Goal: Browse casually

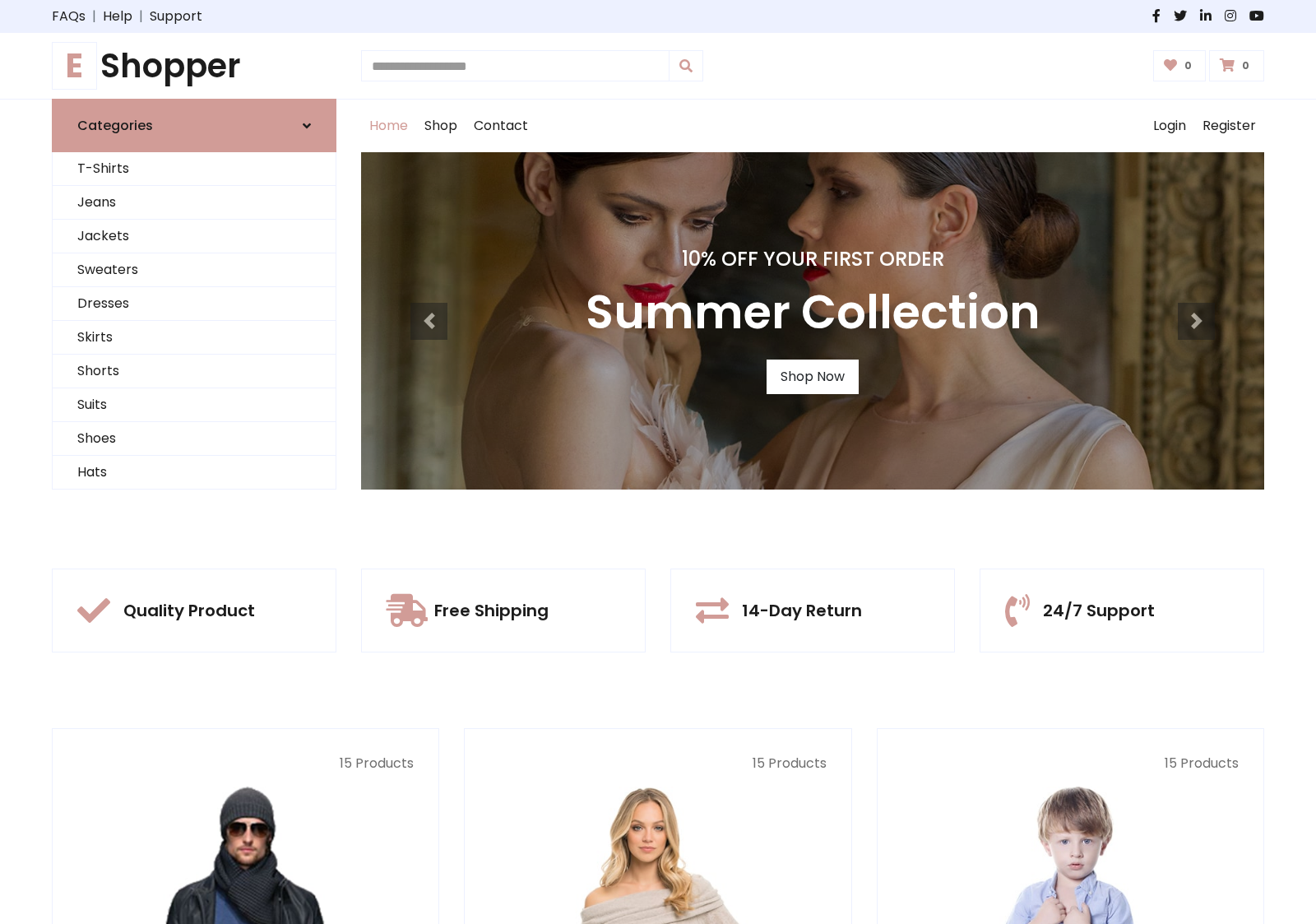
click at [658, 462] on div "10% Off Your First Order Summer Collection Shop Now" at bounding box center [813, 321] width 904 height 337
click at [812, 376] on link "Shop Now" at bounding box center [812, 377] width 92 height 35
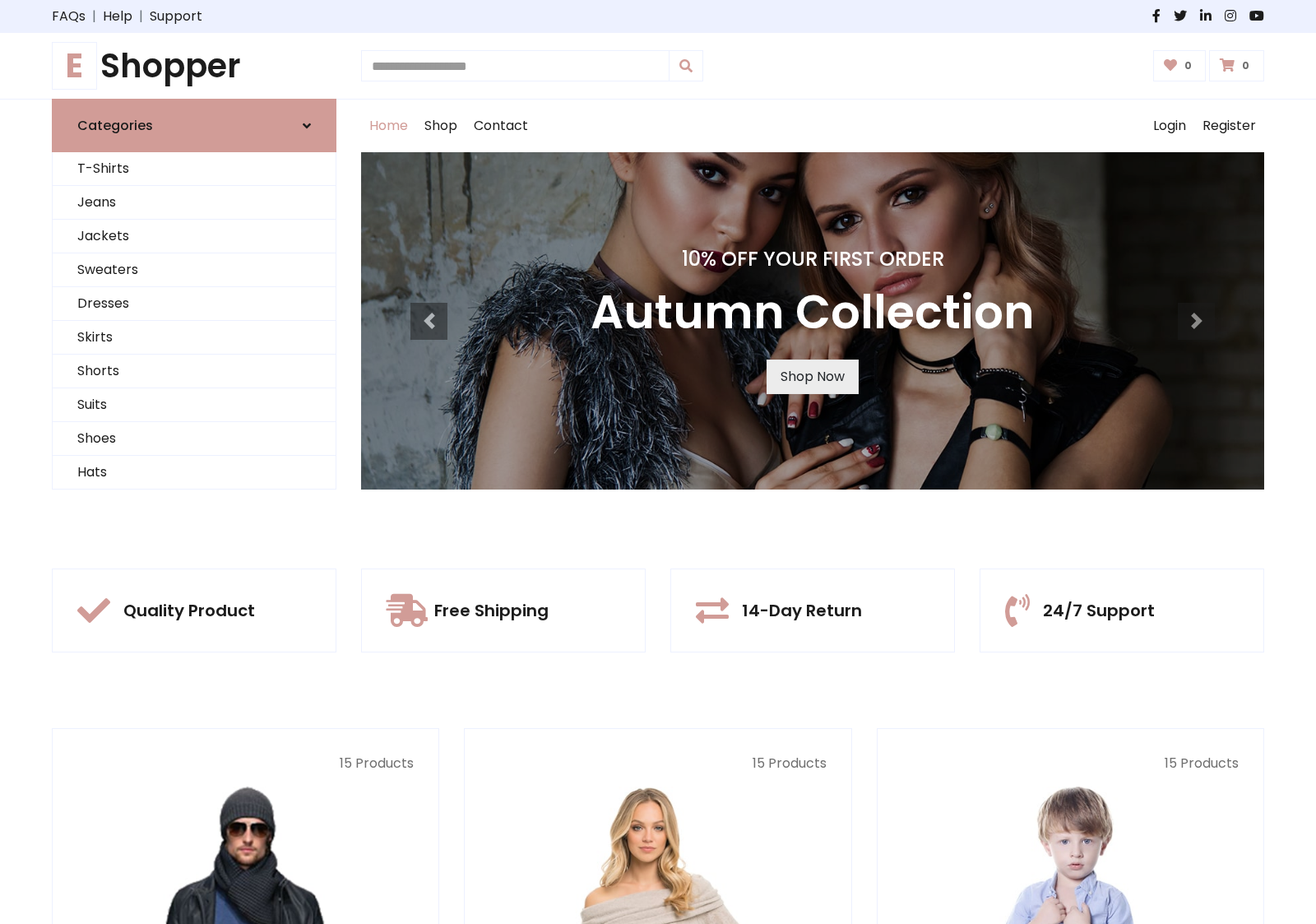
click at [812, 376] on link "Shop Now" at bounding box center [812, 377] width 92 height 35
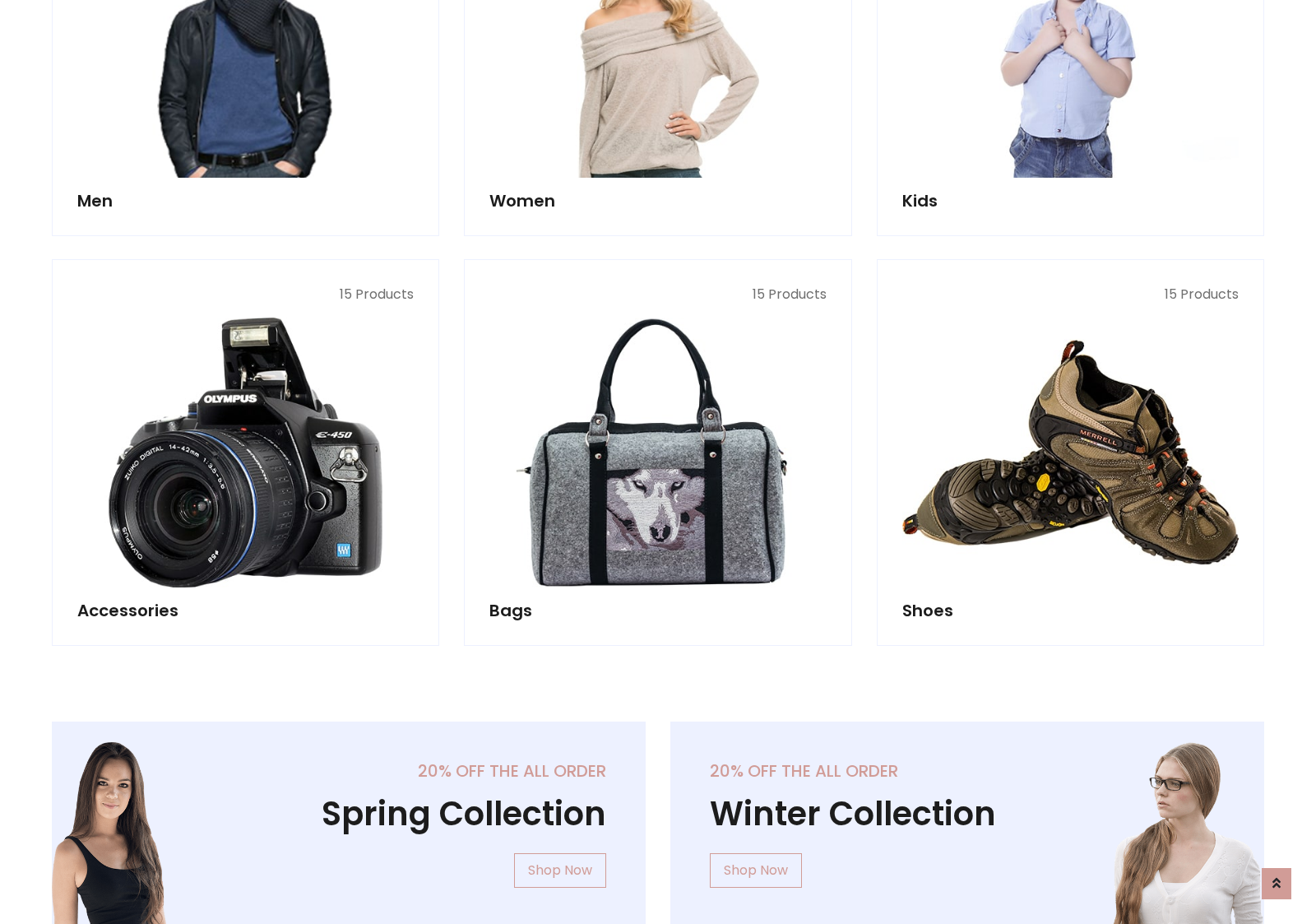
scroll to position [1641, 0]
